Goal: Task Accomplishment & Management: Use online tool/utility

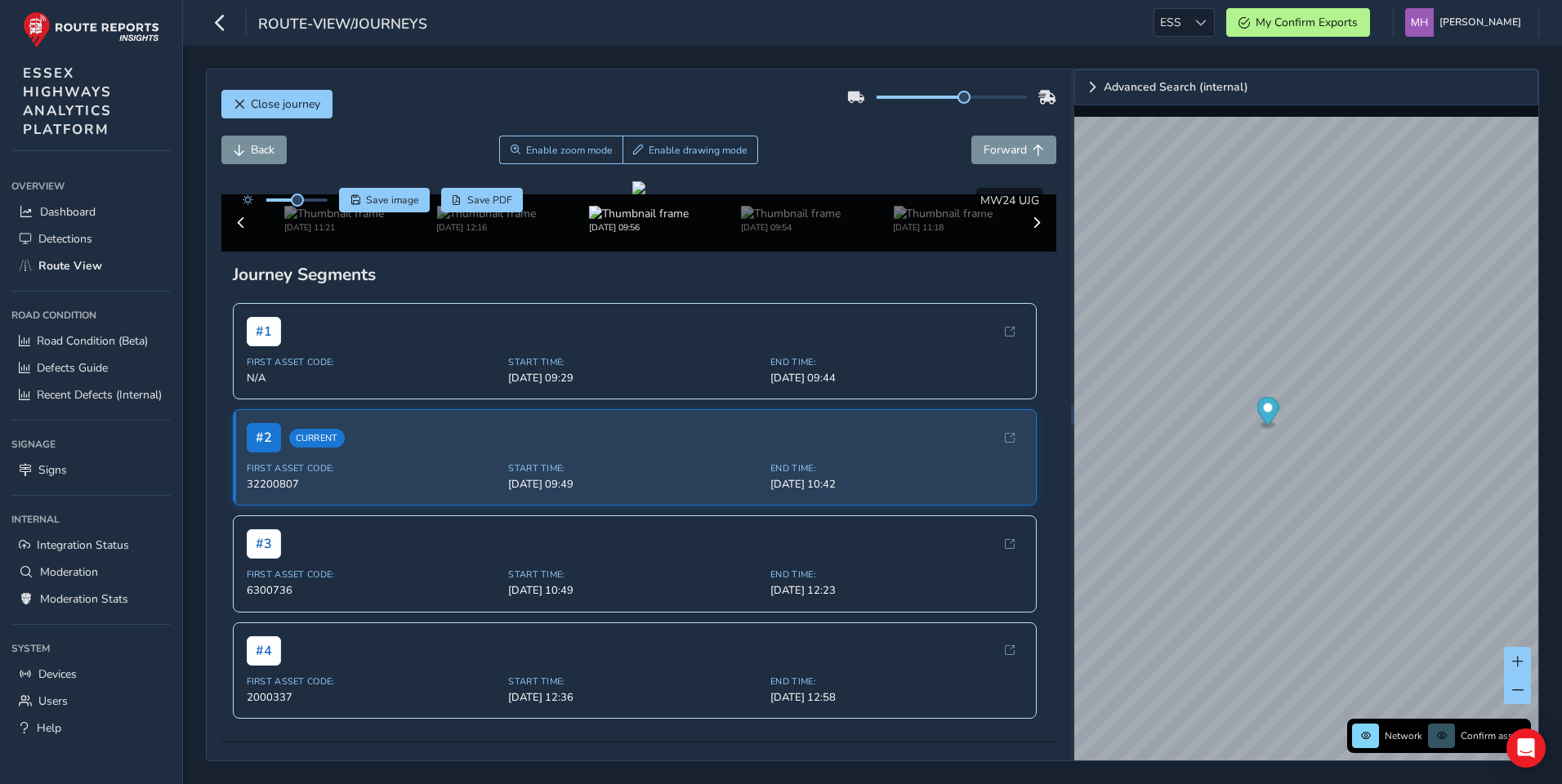
drag, startPoint x: 948, startPoint y: 99, endPoint x: 1083, endPoint y: 105, distance: 135.1
click at [1083, 105] on div "Close journey Back Enable zoom mode Enable drawing mode Forward Click and Drag …" at bounding box center [873, 415] width 1333 height 693
click at [935, 121] on div "Close journey" at bounding box center [639, 110] width 836 height 53
click at [874, 130] on div "Close journey" at bounding box center [639, 110] width 836 height 53
click at [931, 136] on div "Back Enable zoom mode Enable drawing mode Forward" at bounding box center [639, 149] width 836 height 28
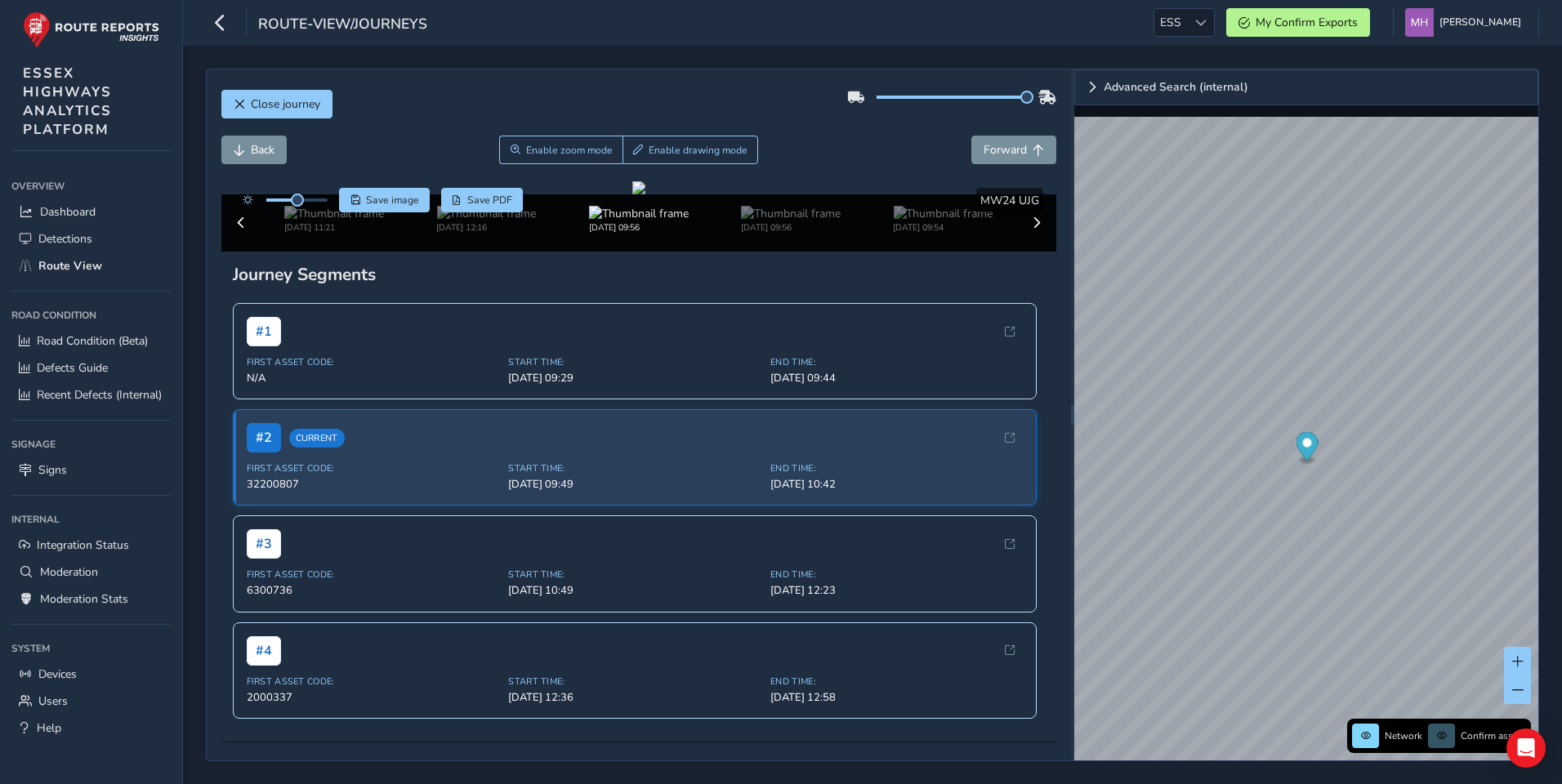
click at [895, 136] on div "Back Enable zoom mode Enable drawing mode Forward" at bounding box center [639, 149] width 836 height 28
click at [594, 105] on div "Close journey" at bounding box center [639, 110] width 836 height 53
